Goal: Information Seeking & Learning: Learn about a topic

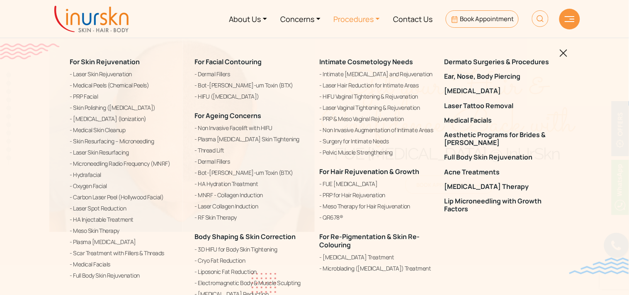
scroll to position [328, 0]
click at [357, 183] on link "FUE [MEDICAL_DATA]" at bounding box center [377, 184] width 115 height 10
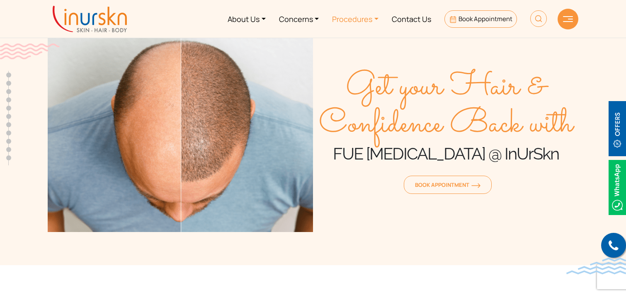
click at [367, 23] on link "Procedures" at bounding box center [356, 18] width 60 height 31
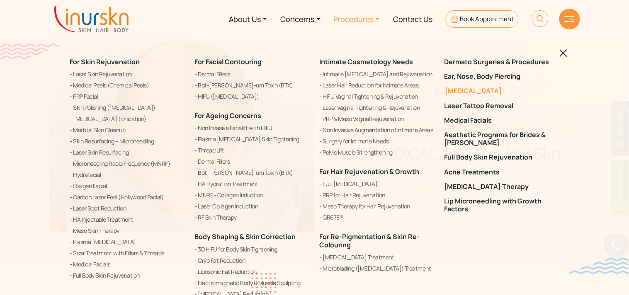
click at [482, 88] on link "[MEDICAL_DATA]" at bounding box center [502, 91] width 115 height 8
